Goal: Task Accomplishment & Management: Use online tool/utility

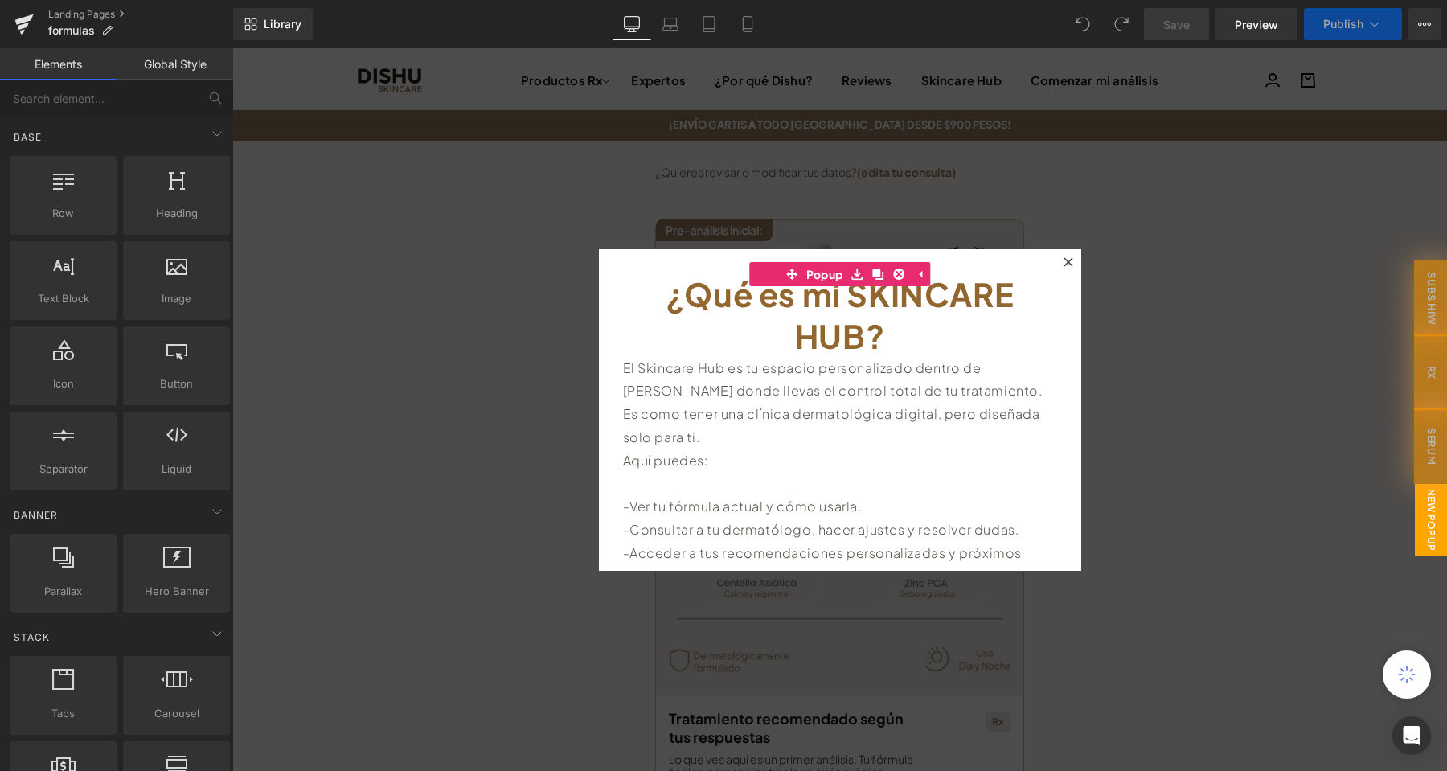
click at [1068, 256] on div at bounding box center [1068, 261] width 19 height 19
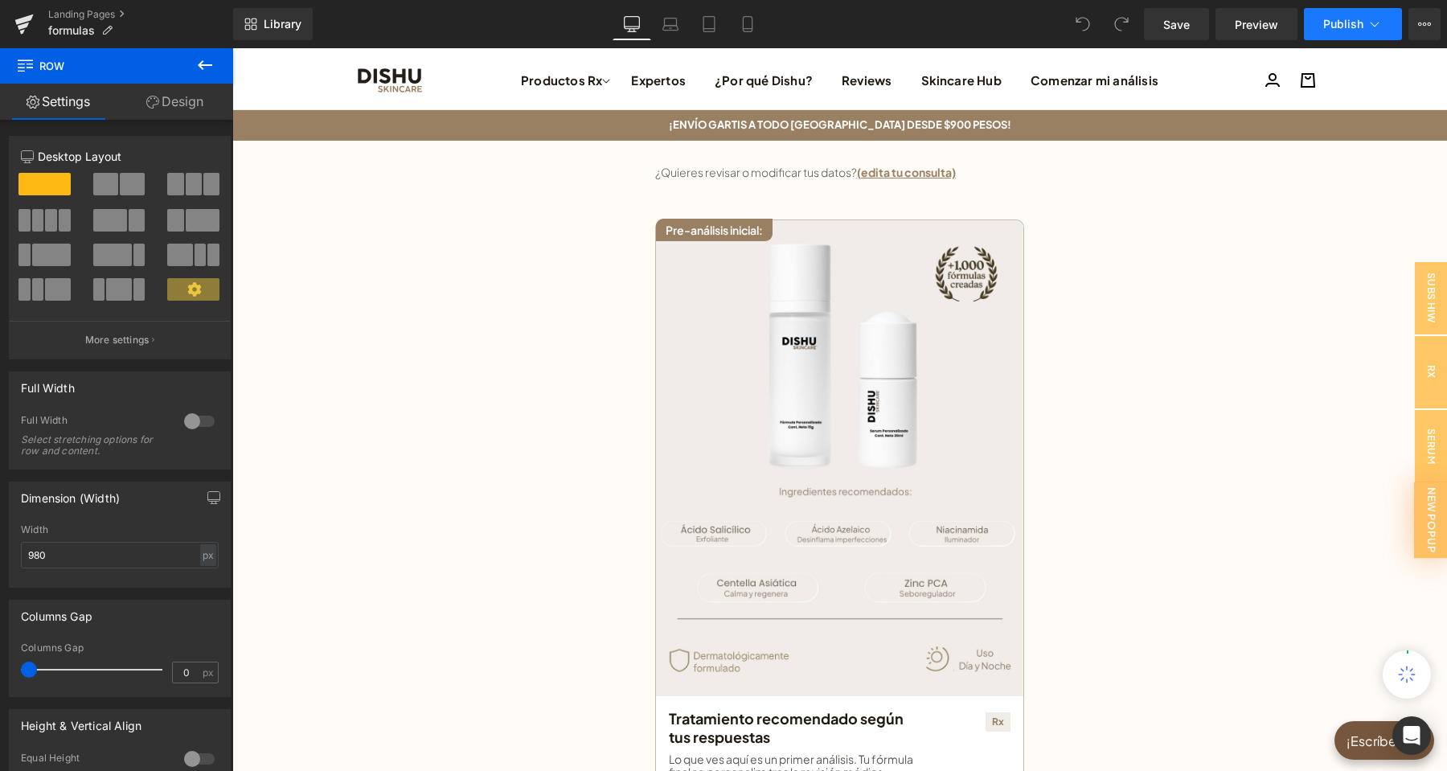
click at [1325, 23] on span "Publish" at bounding box center [1343, 24] width 40 height 13
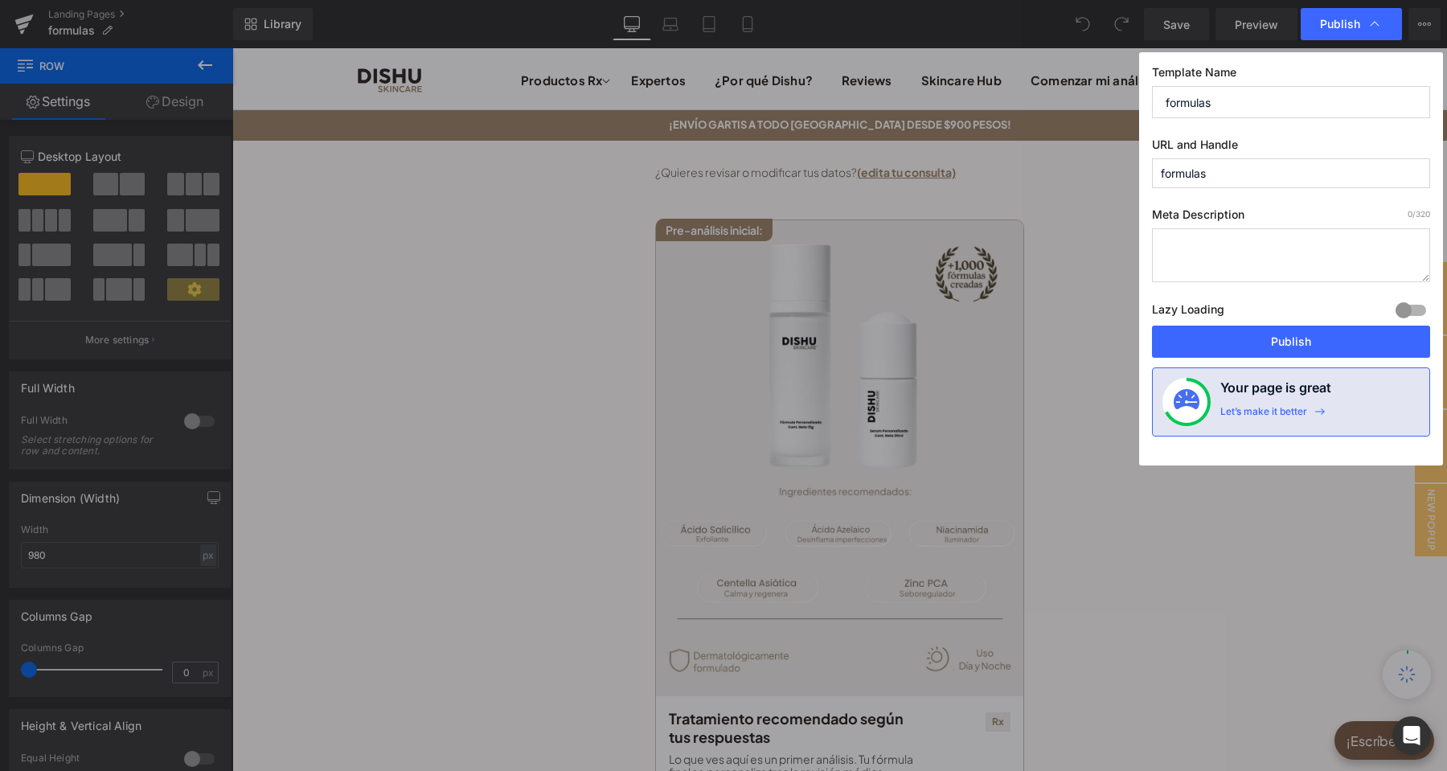
click at [1285, 345] on button "Publish" at bounding box center [1291, 342] width 278 height 32
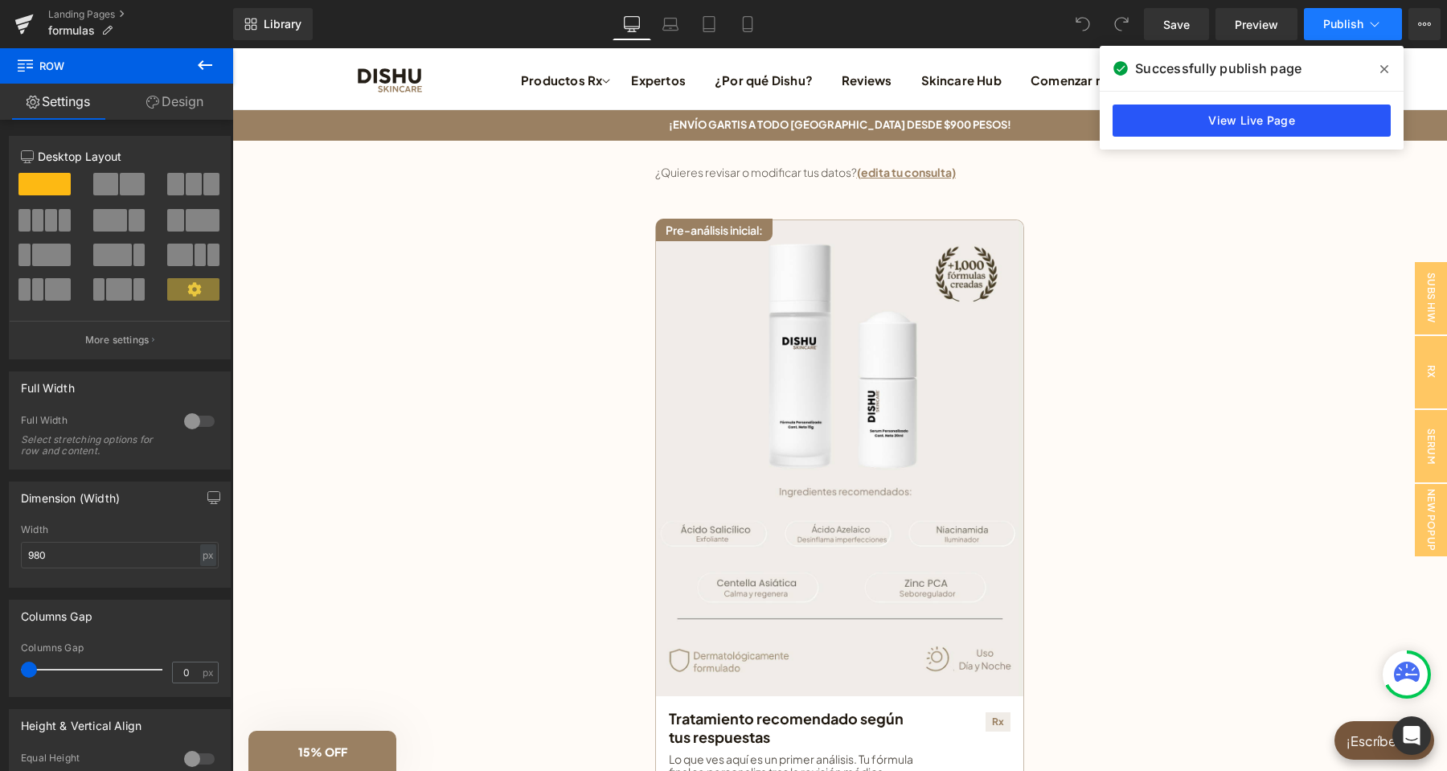
click at [1245, 133] on link "View Live Page" at bounding box center [1252, 121] width 278 height 32
